Goal: Communication & Community: Answer question/provide support

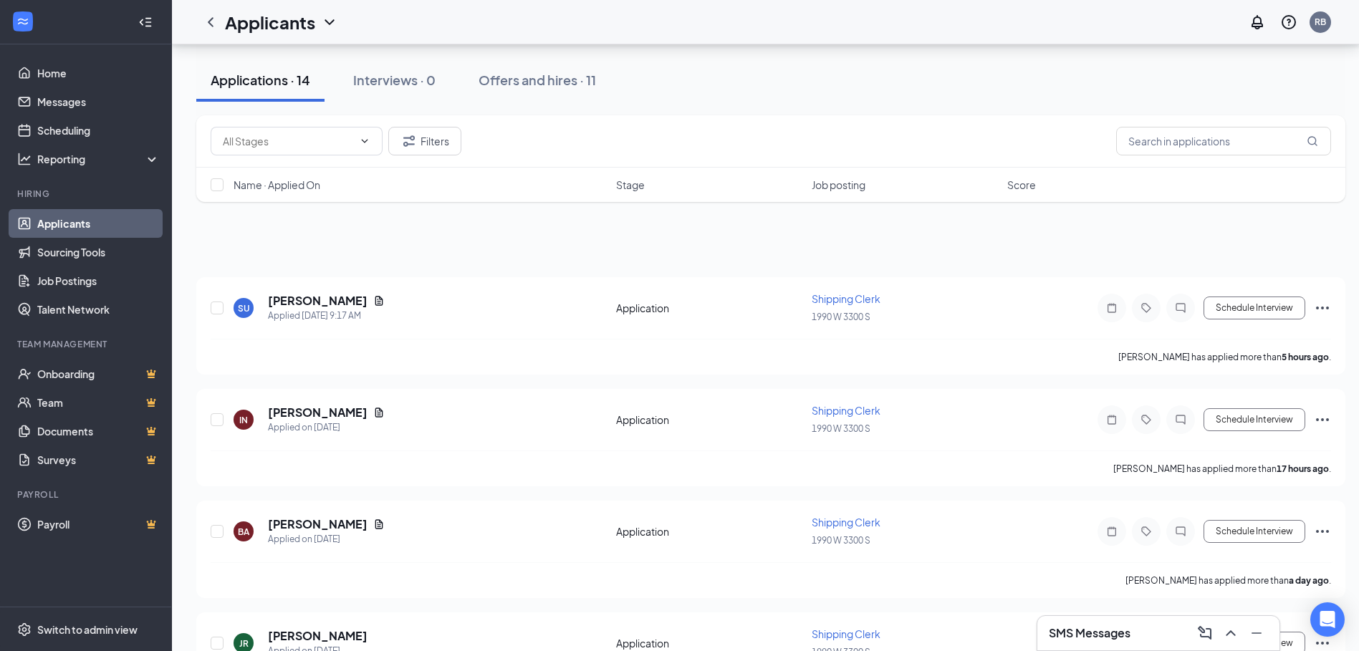
scroll to position [292, 0]
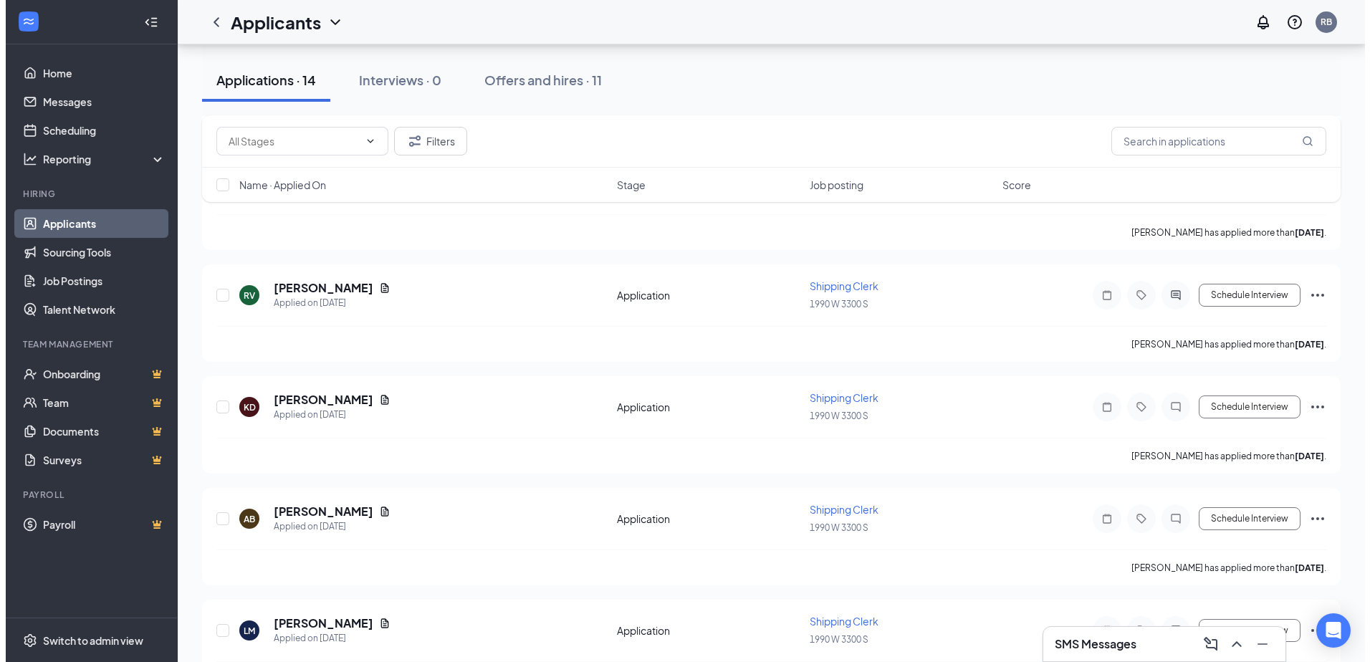
scroll to position [573, 0]
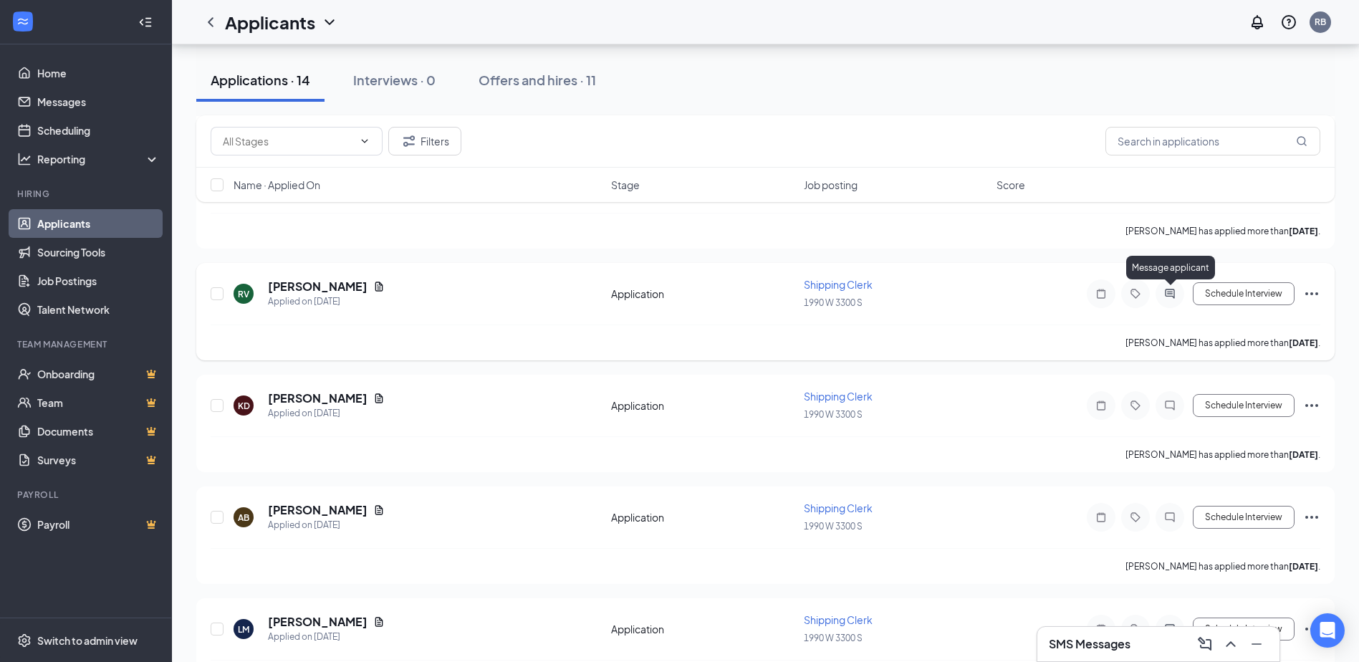
click at [1172, 291] on icon "ActiveChat" at bounding box center [1170, 293] width 17 height 11
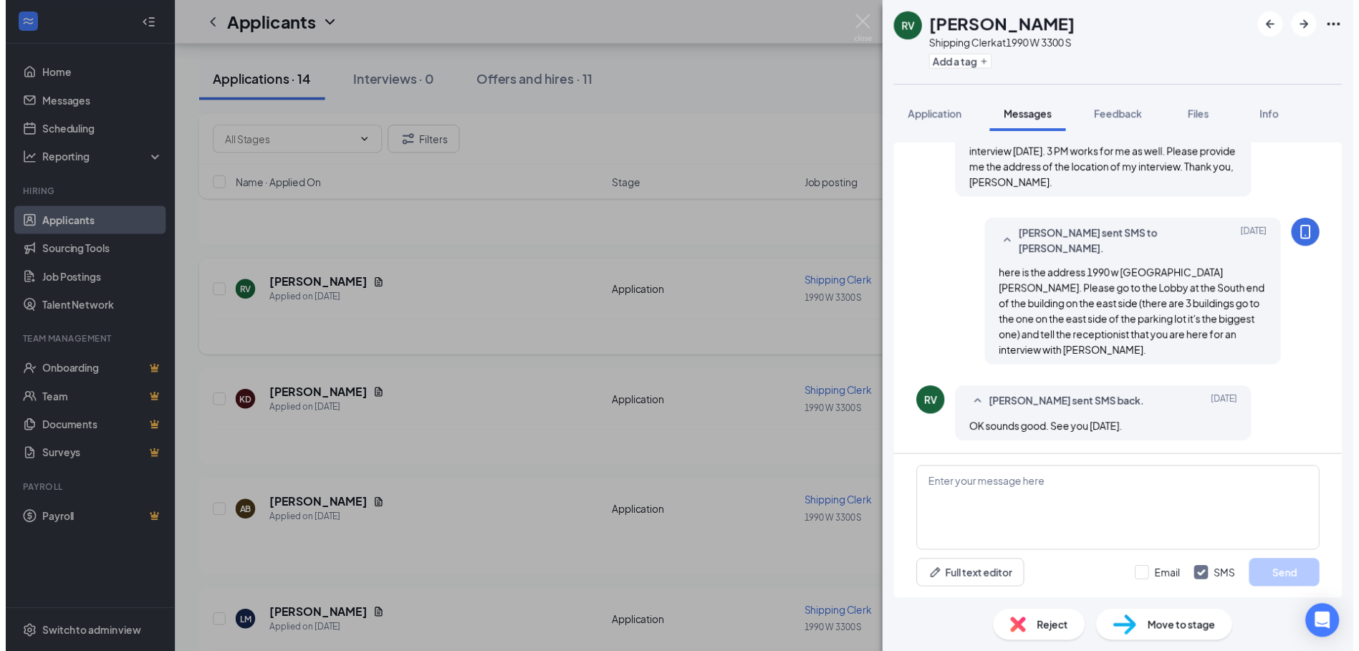
scroll to position [206, 0]
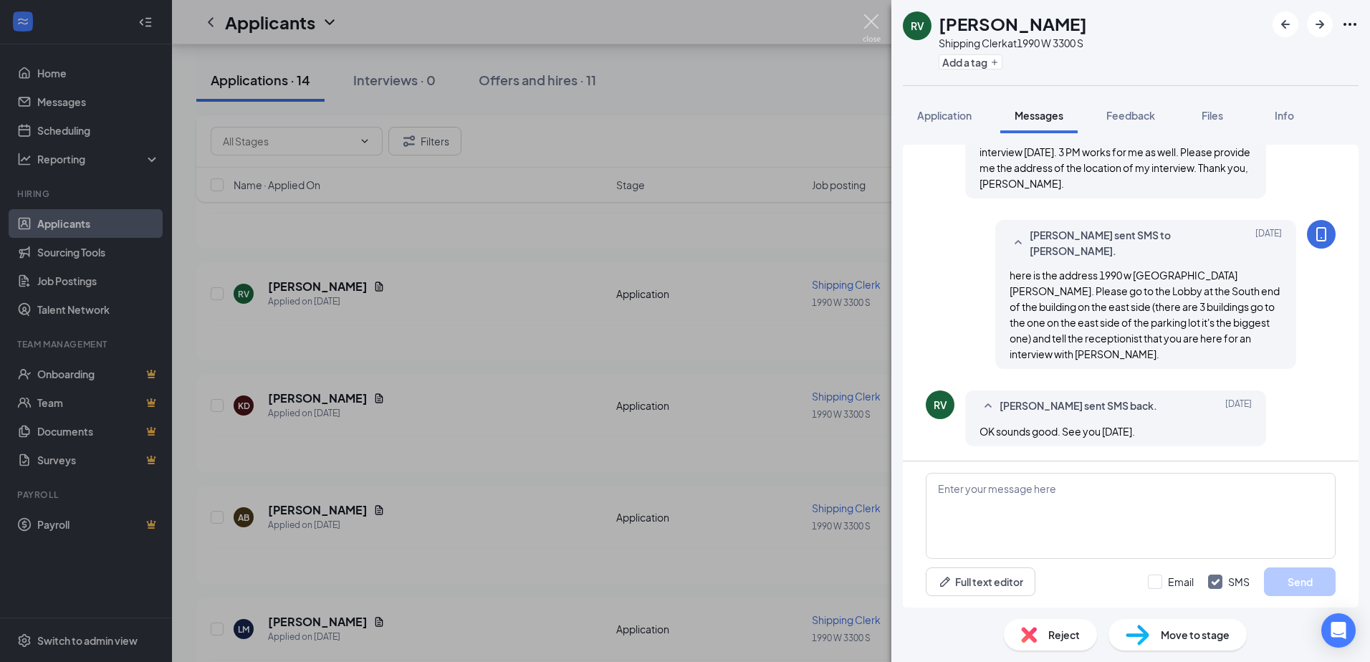
click at [869, 19] on img at bounding box center [872, 28] width 18 height 28
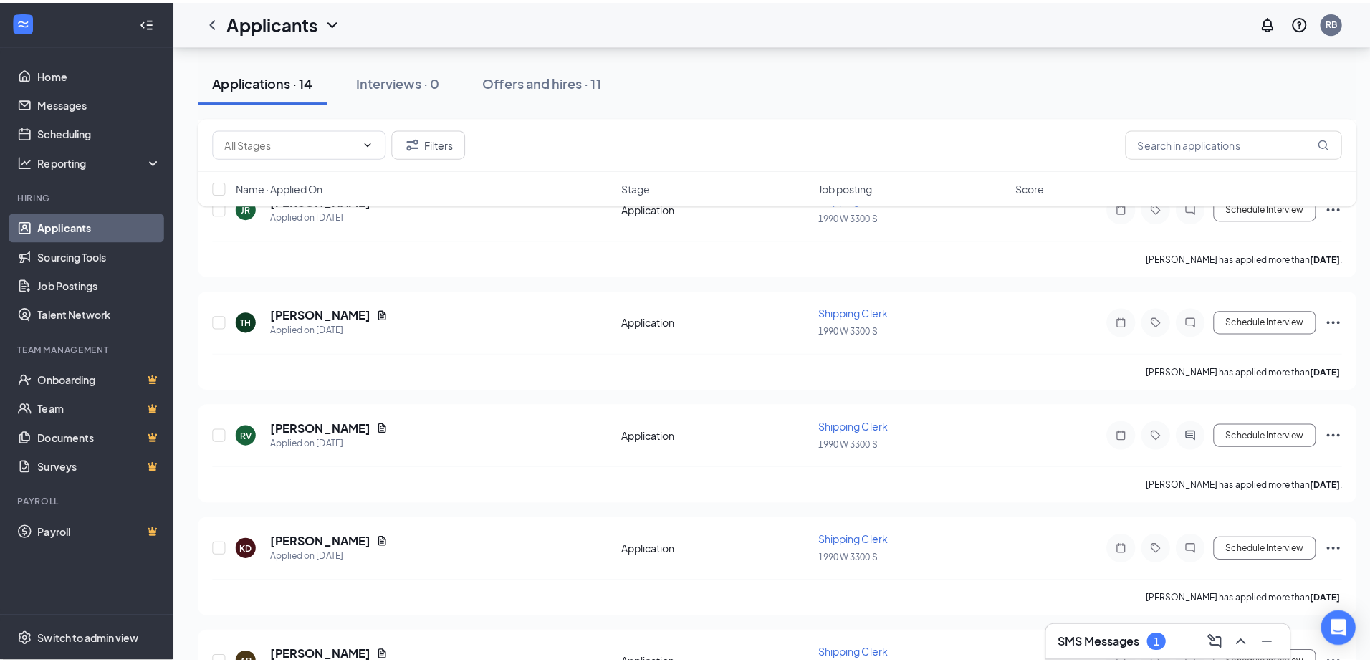
scroll to position [406, 0]
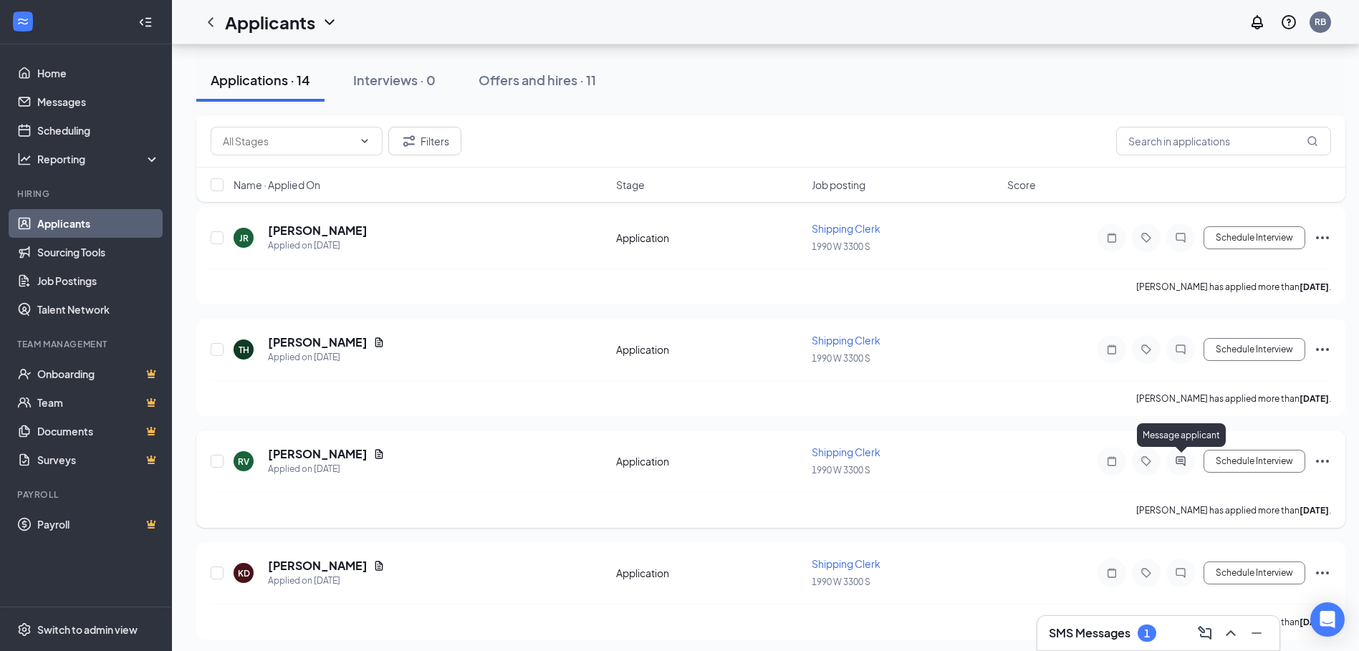
click at [1179, 461] on icon "ActiveChat" at bounding box center [1180, 461] width 17 height 11
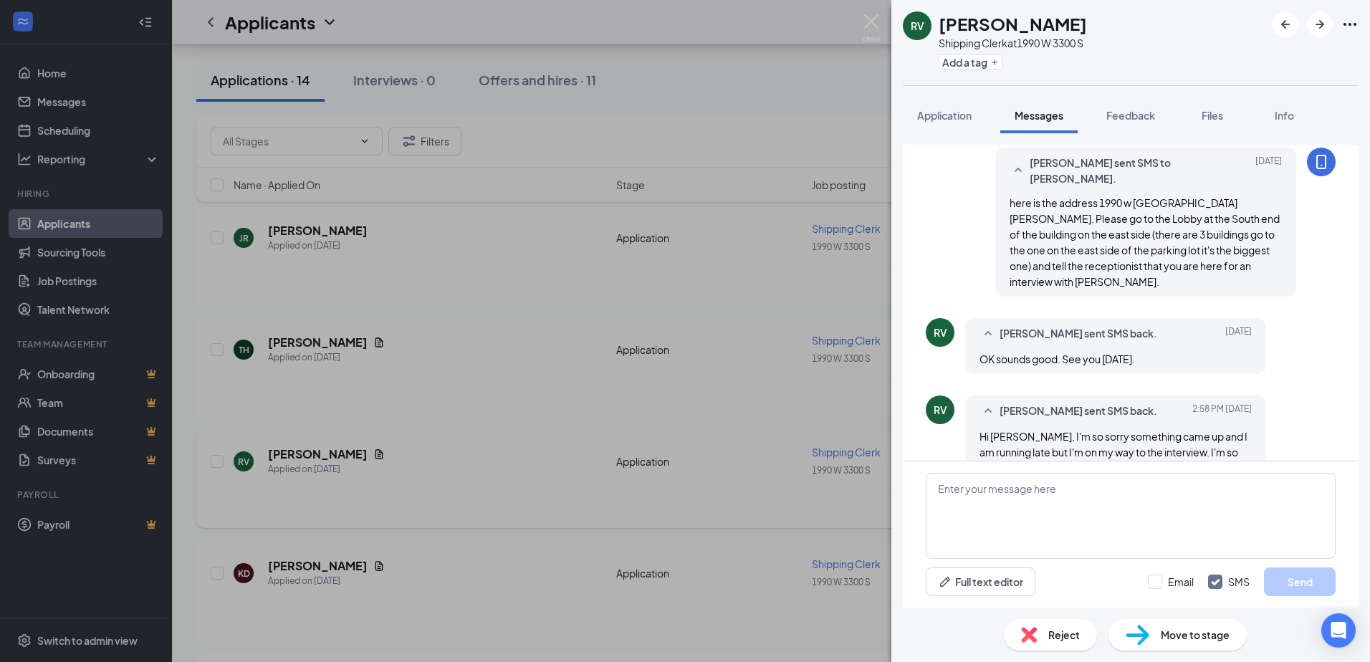
scroll to position [315, 0]
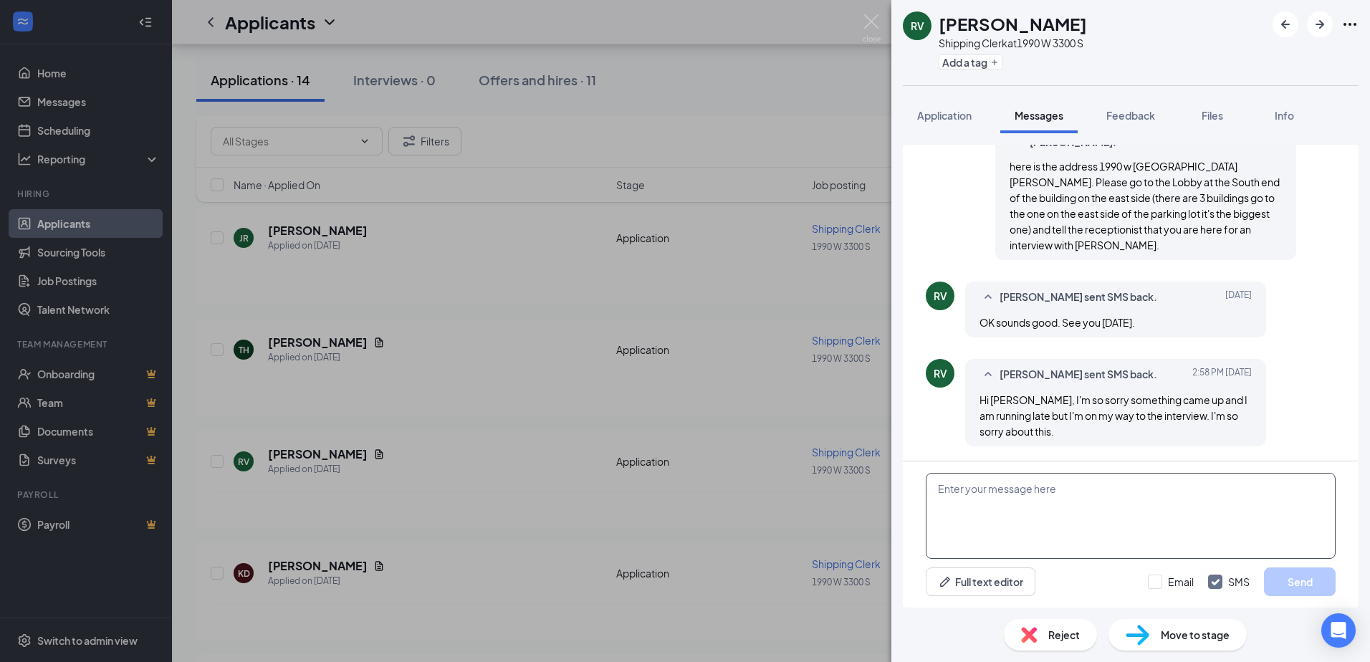
click at [1042, 497] on textarea at bounding box center [1131, 516] width 410 height 86
type textarea "ok sounds good thank you for letting me know"
click at [1281, 578] on button "Send" at bounding box center [1300, 582] width 72 height 29
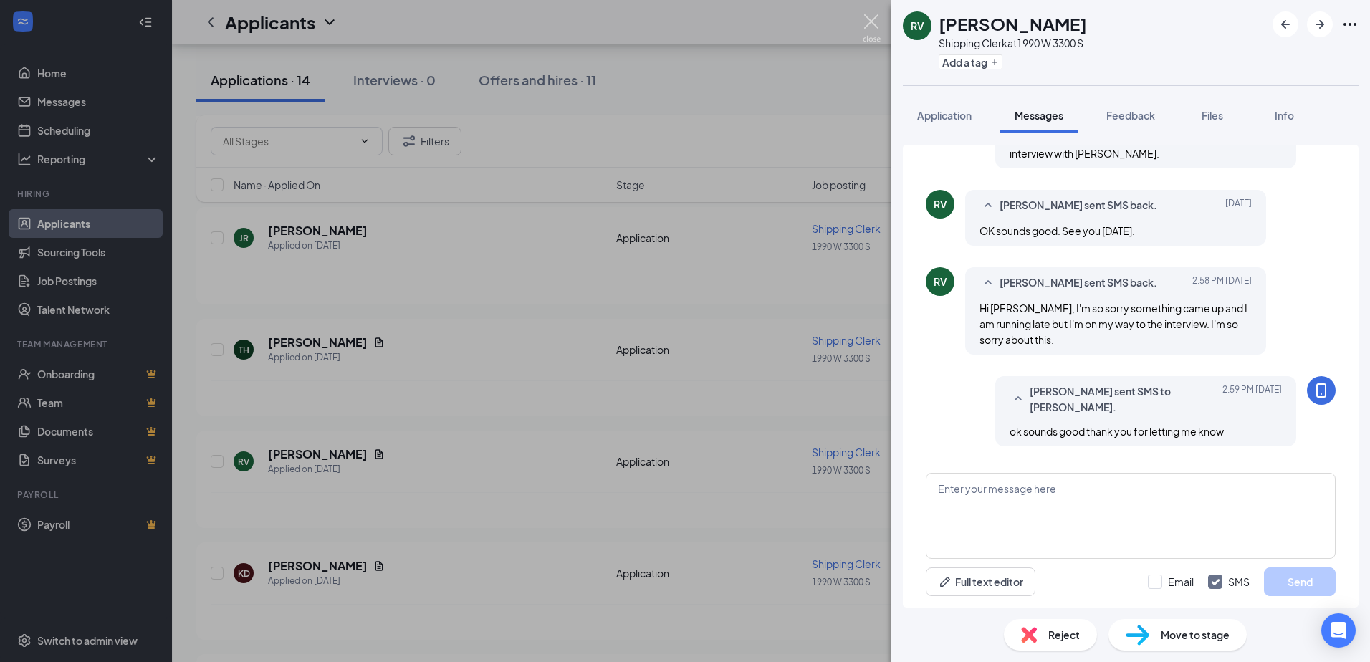
click at [872, 21] on img at bounding box center [872, 28] width 18 height 28
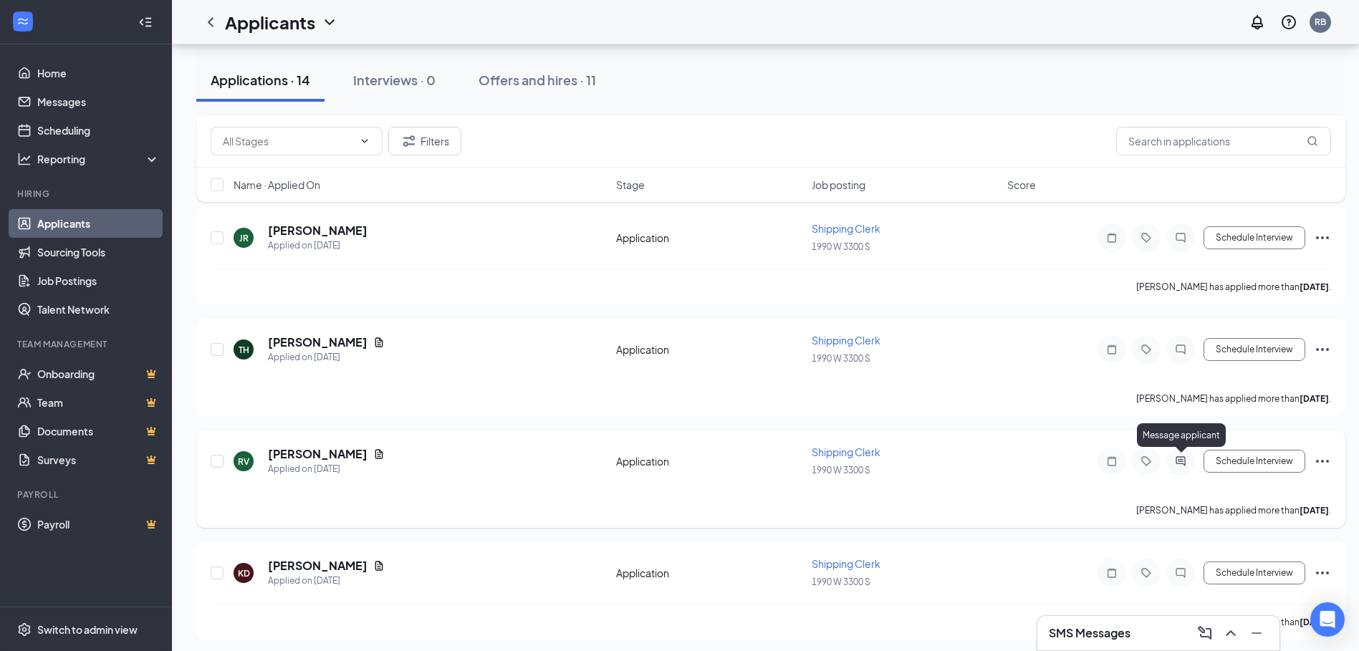
click at [1178, 456] on icon "ActiveChat" at bounding box center [1180, 461] width 17 height 11
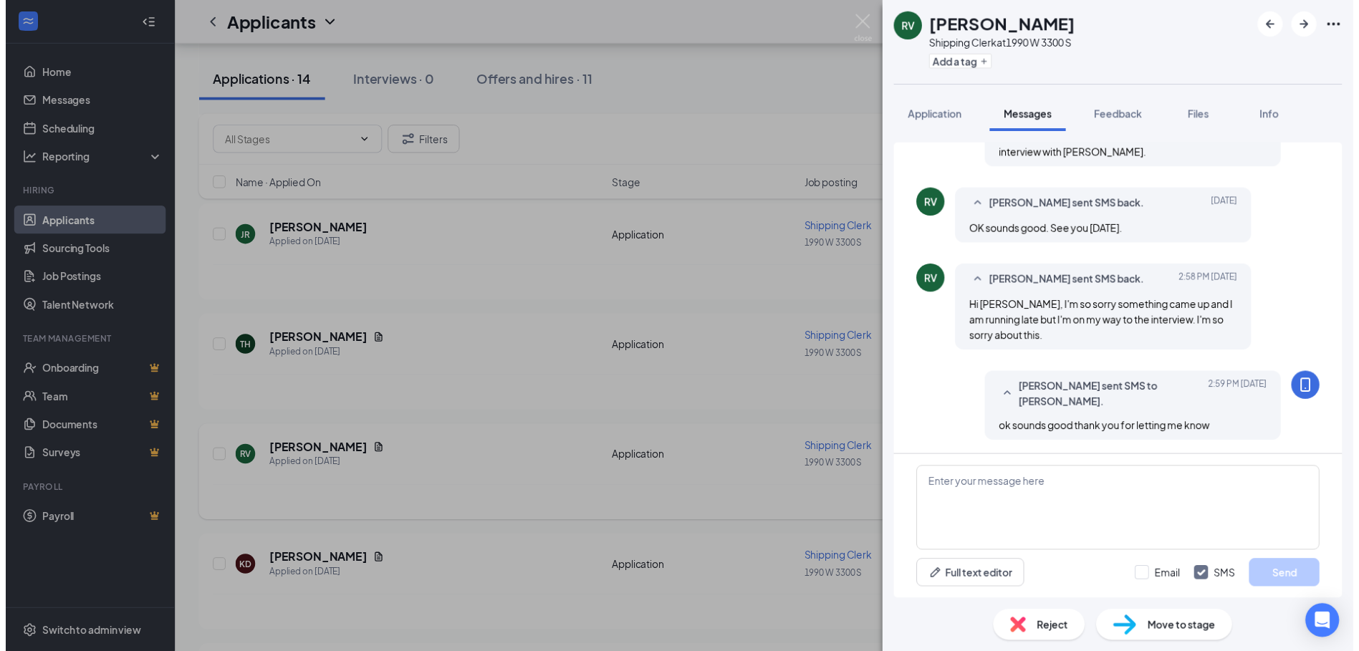
scroll to position [406, 0]
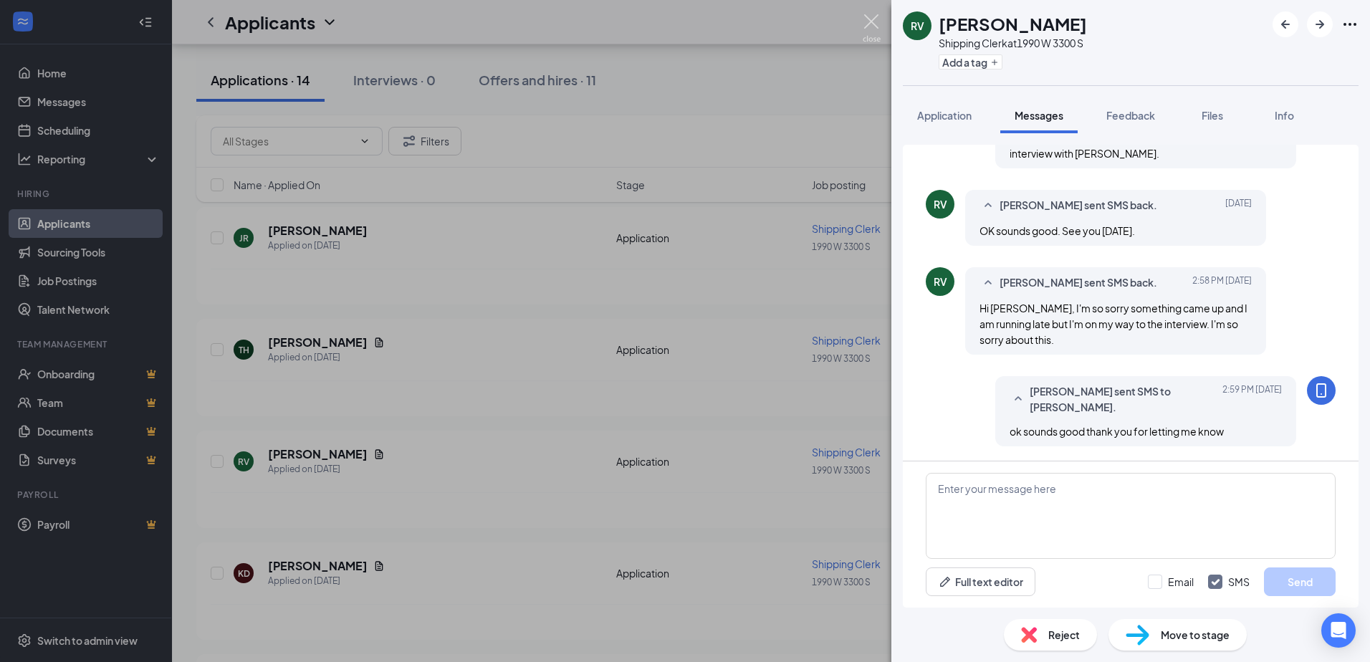
click at [870, 19] on img at bounding box center [872, 28] width 18 height 28
